Goal: Navigation & Orientation: Find specific page/section

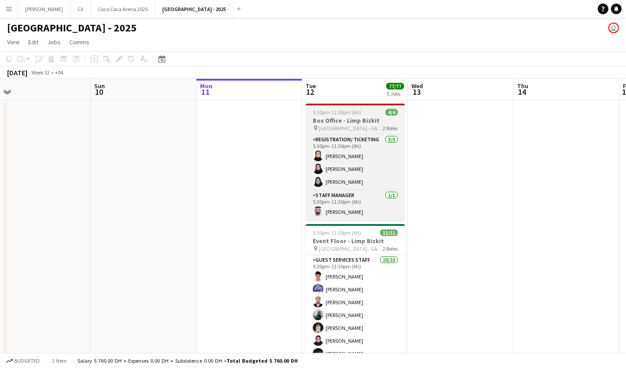
scroll to position [0, 274]
